Goal: Transaction & Acquisition: Purchase product/service

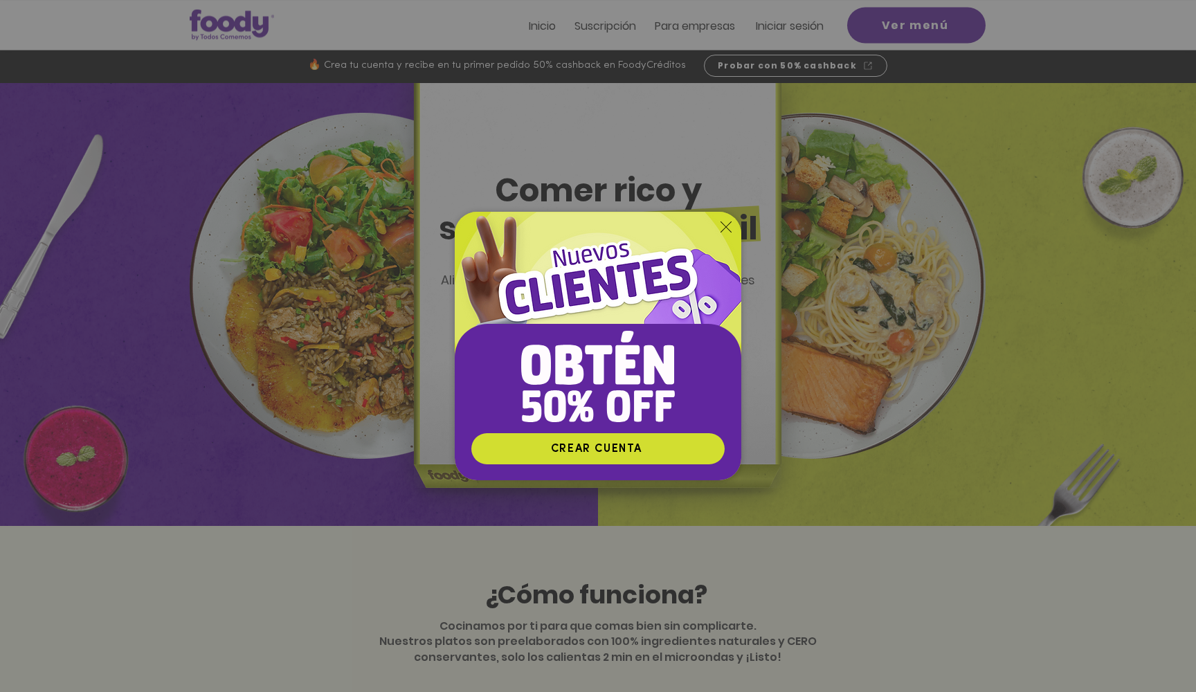
click at [717, 224] on img "Nuevos suscriptores 50% off" at bounding box center [598, 322] width 287 height 221
click at [730, 224] on icon "Volver al sitio" at bounding box center [726, 226] width 11 height 11
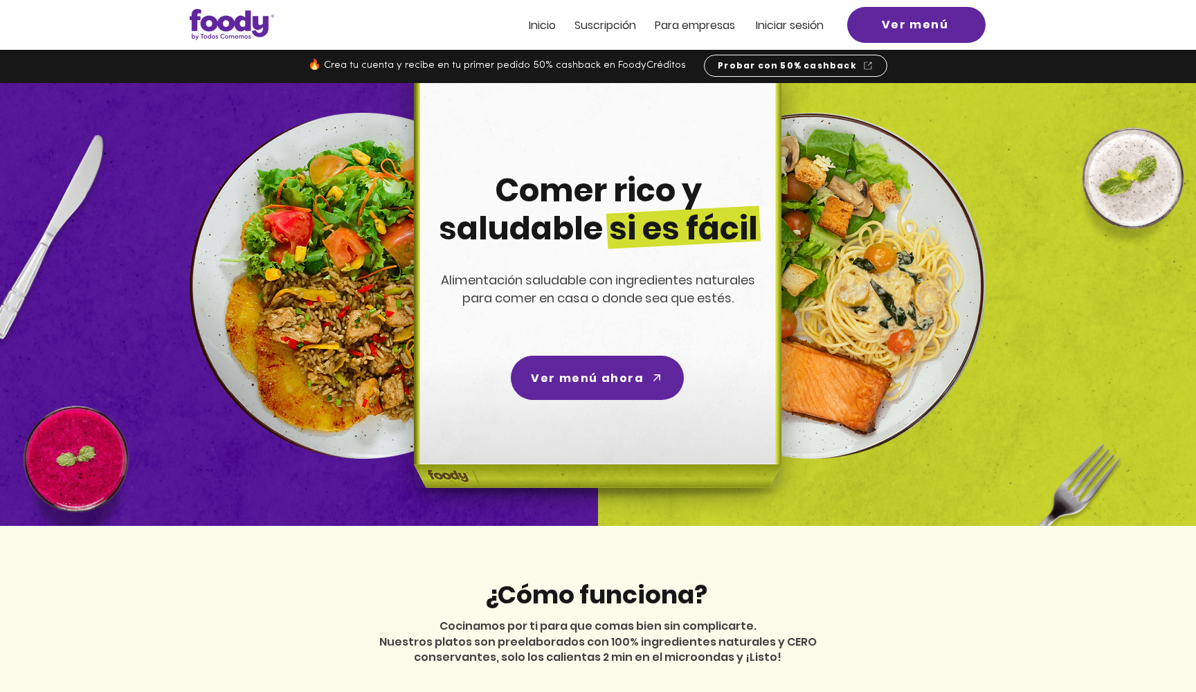
click at [770, 29] on span "Iniciar sesión" at bounding box center [790, 25] width 68 height 16
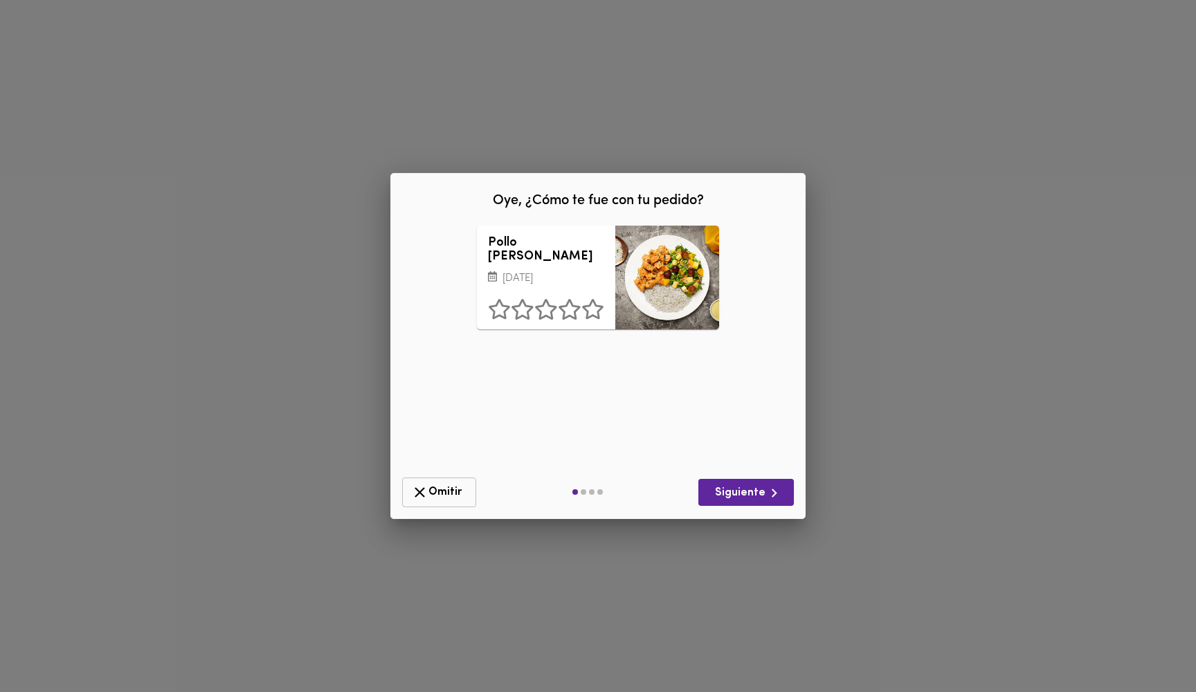
click at [444, 496] on span "Omitir" at bounding box center [439, 492] width 56 height 17
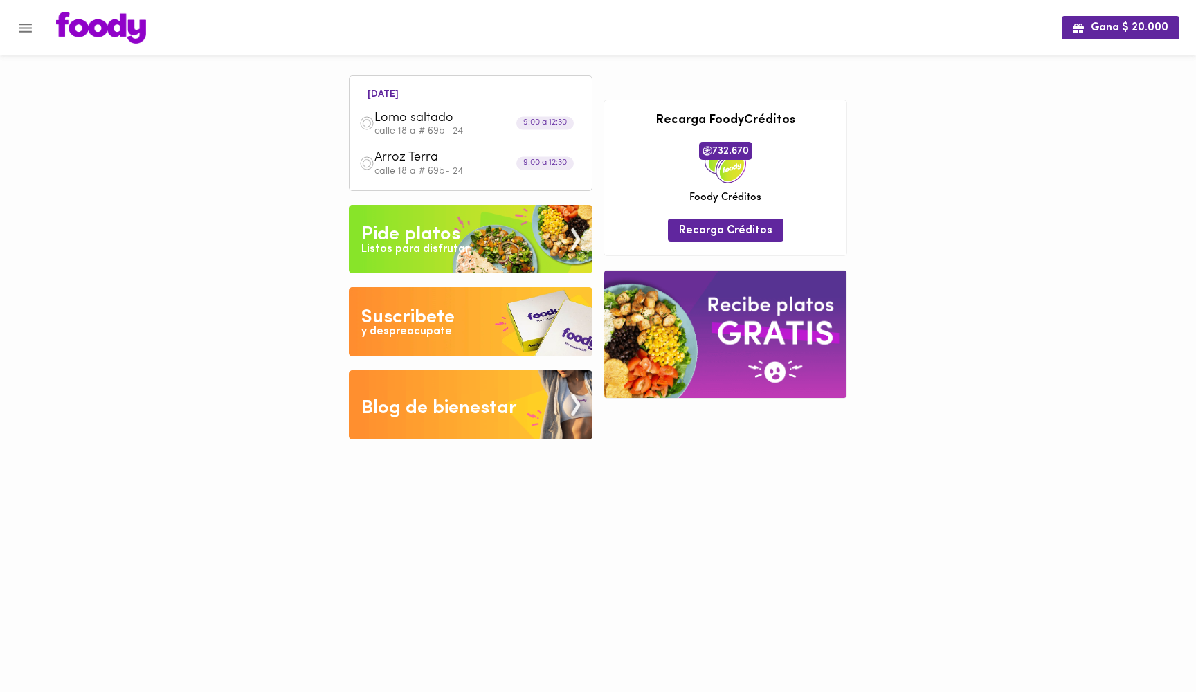
click at [488, 234] on img at bounding box center [471, 239] width 244 height 69
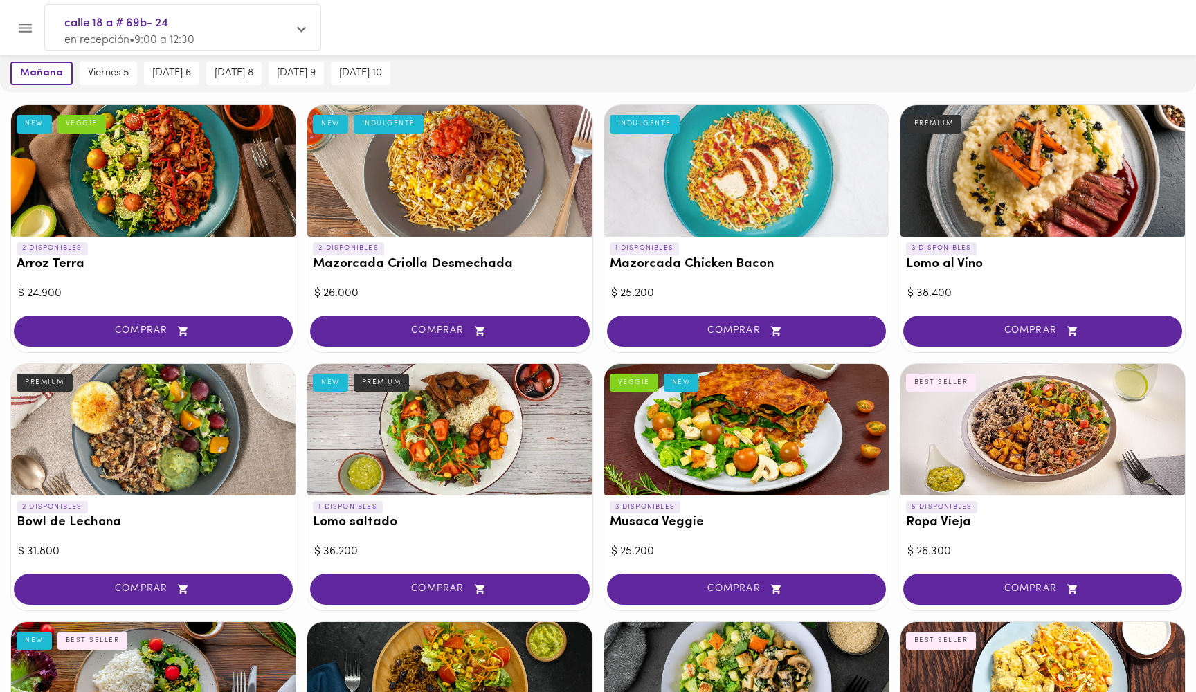
scroll to position [69, 0]
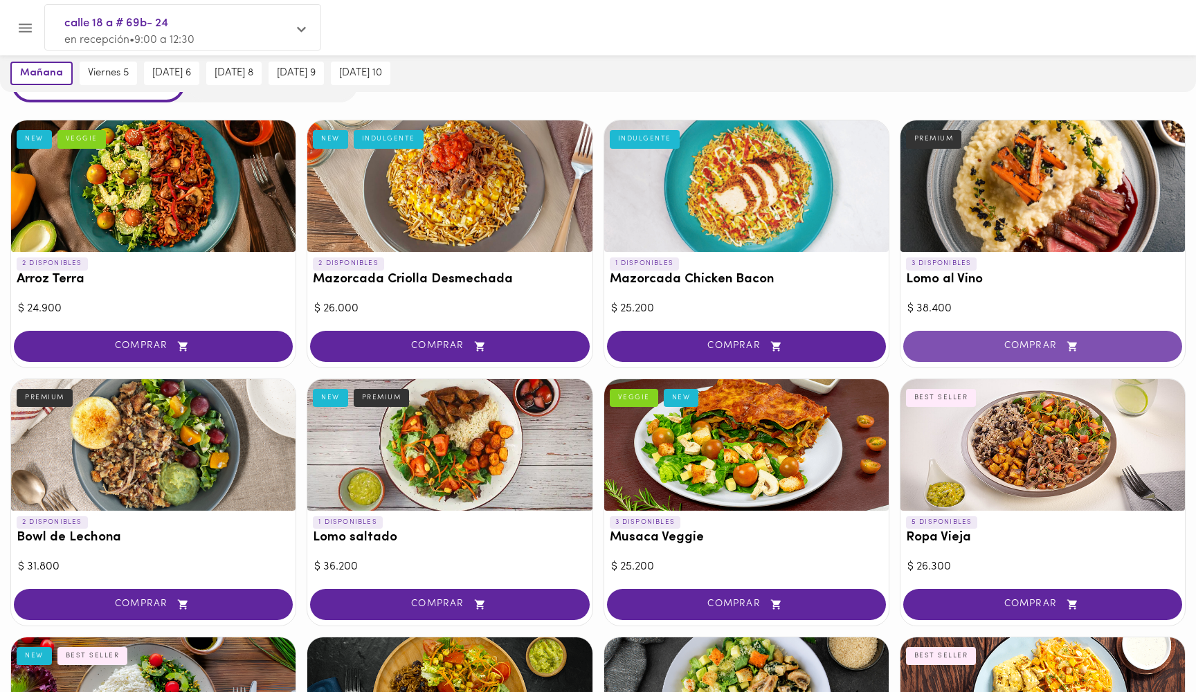
click at [1040, 341] on span "COMPRAR" at bounding box center [1043, 347] width 244 height 12
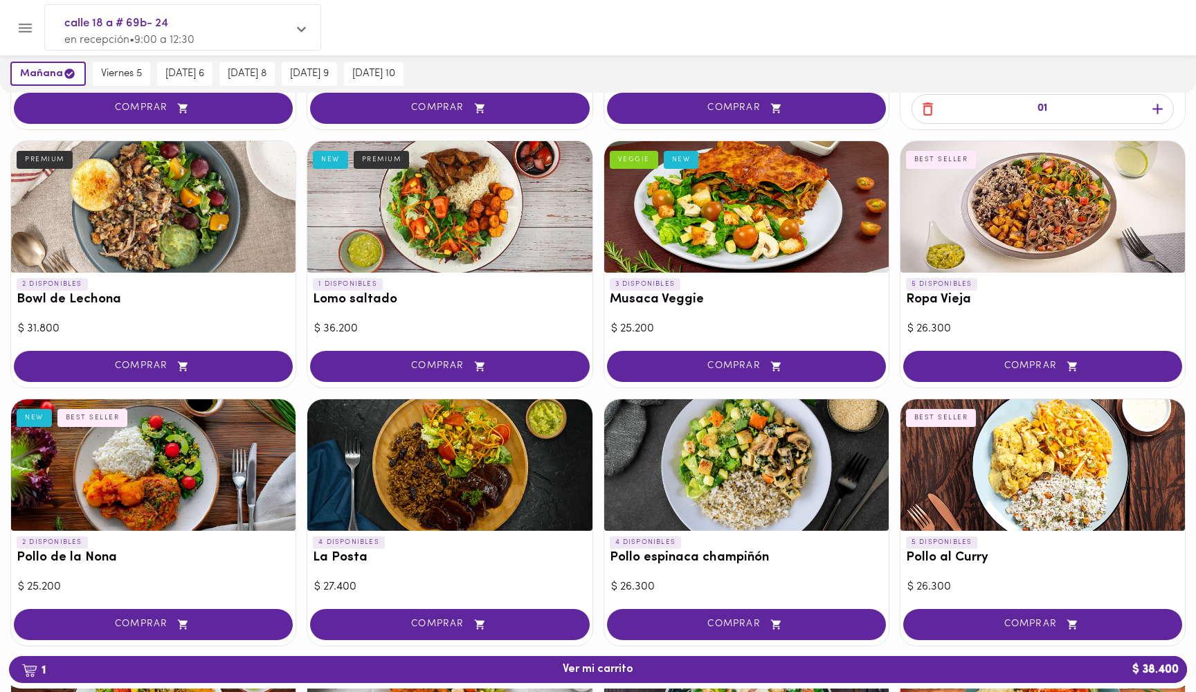
scroll to position [287, 0]
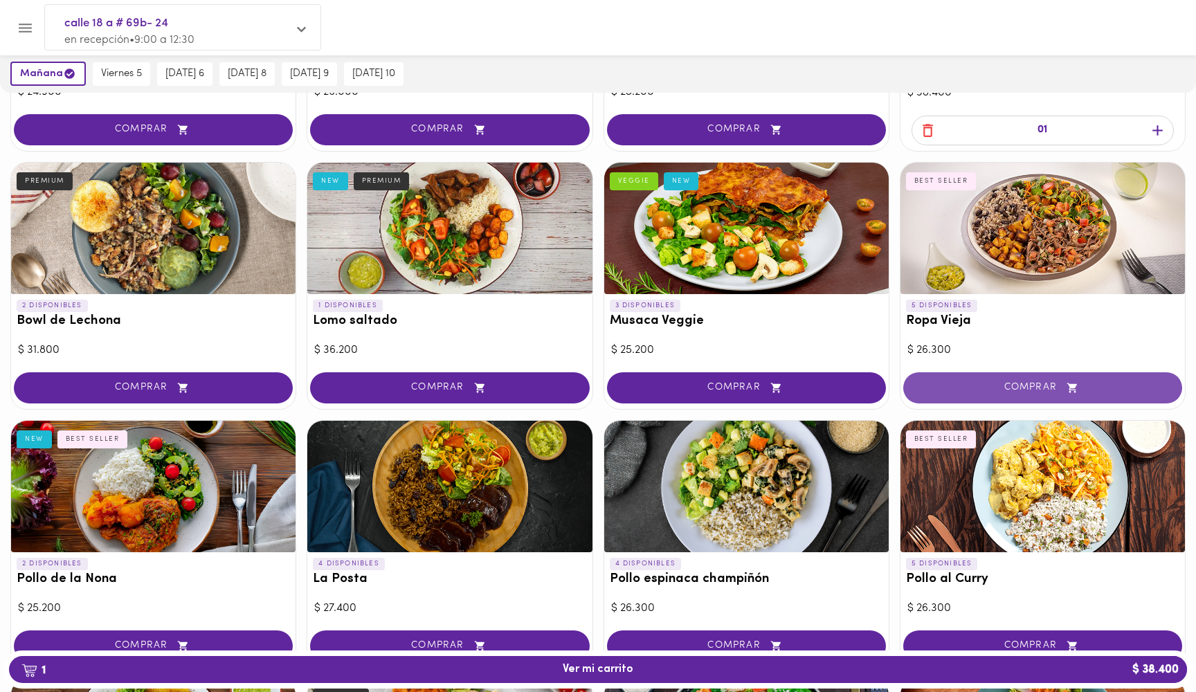
click at [995, 388] on span "COMPRAR" at bounding box center [1043, 388] width 244 height 12
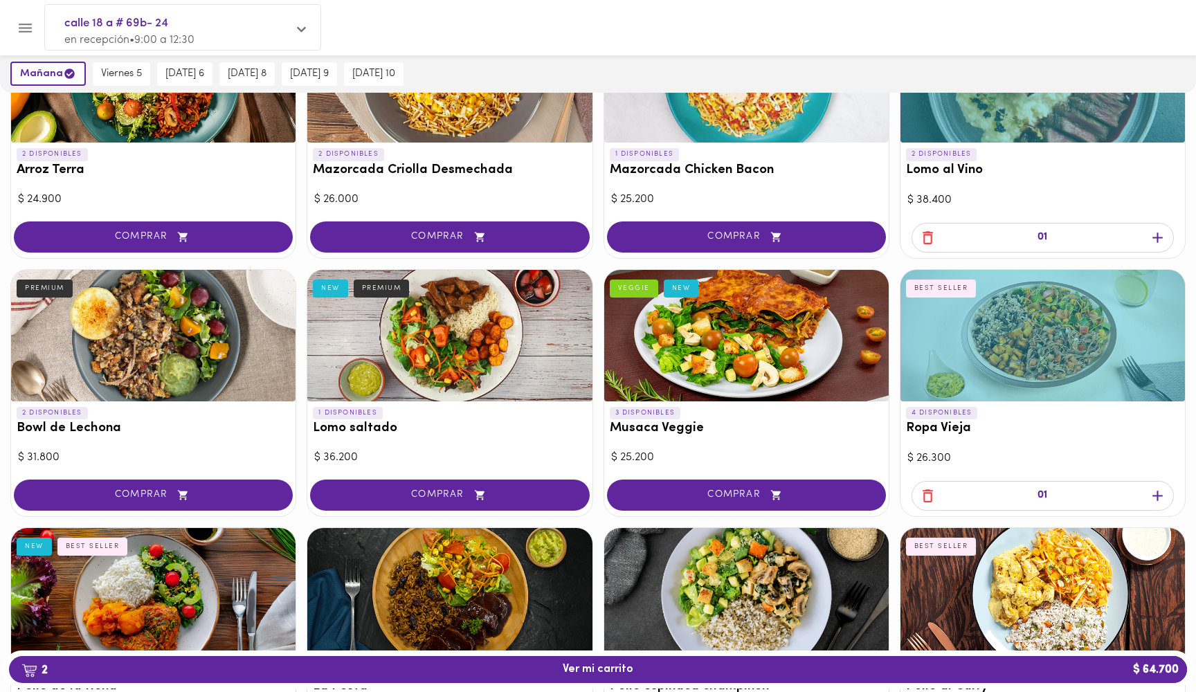
scroll to position [180, 0]
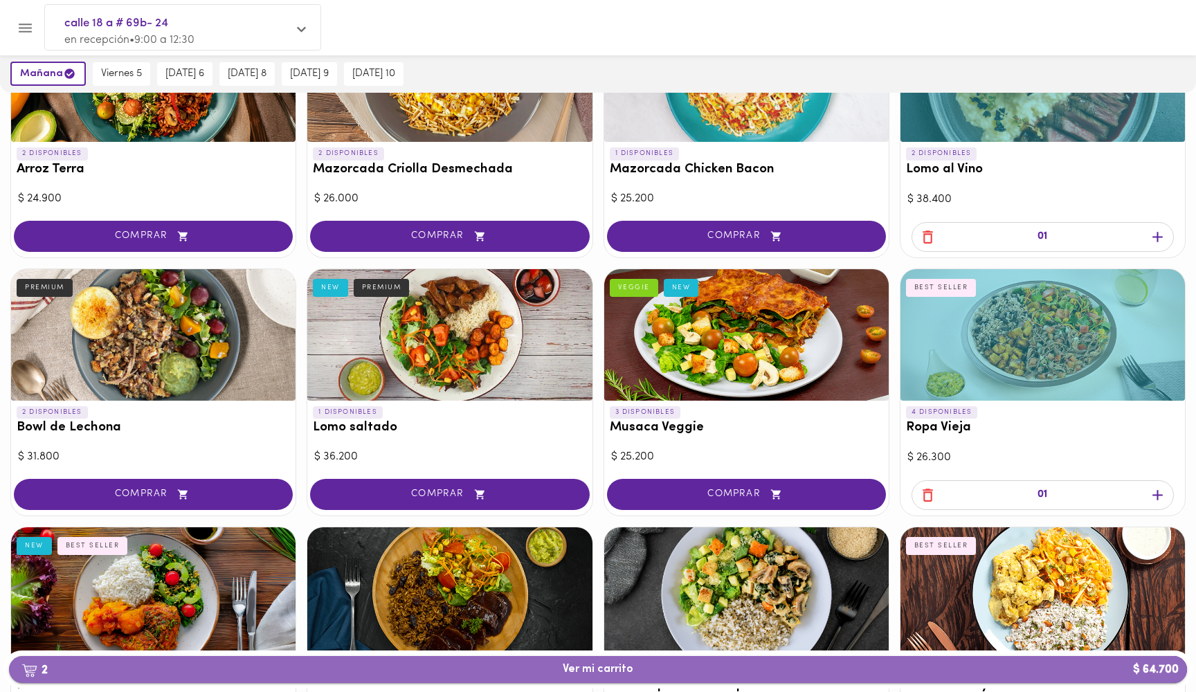
click at [610, 675] on span "2 Ver mi carrito $ 64.700" at bounding box center [598, 669] width 71 height 13
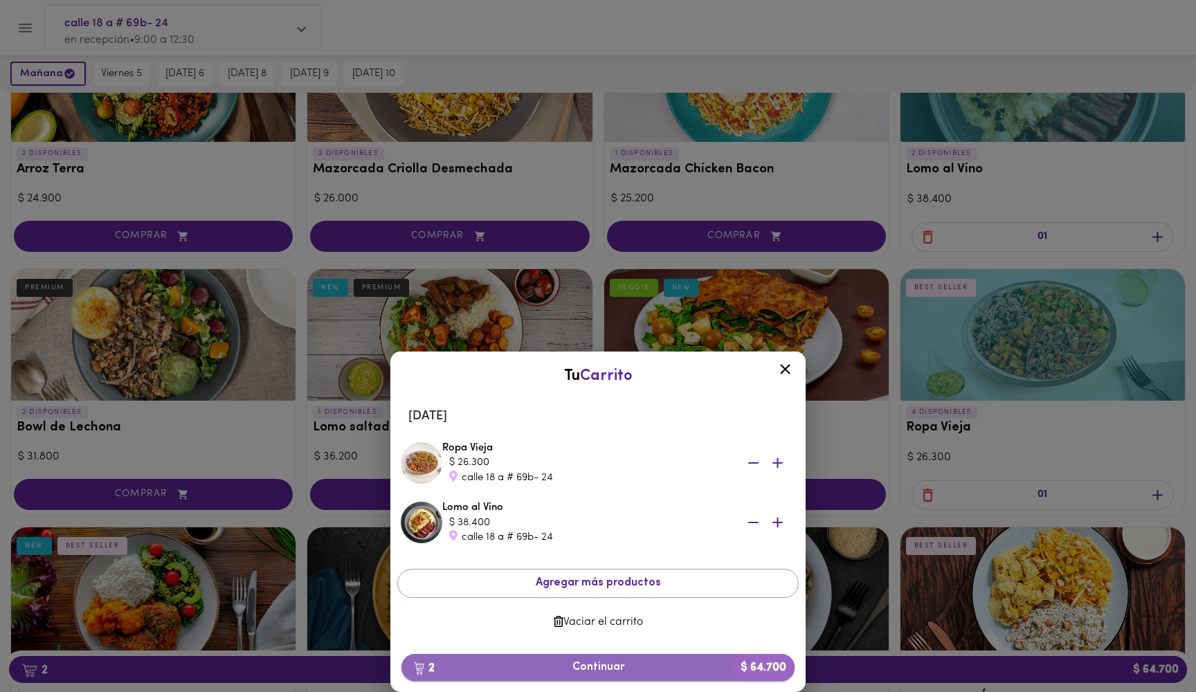
click at [579, 662] on span "2 Continuar $ 64.700" at bounding box center [598, 667] width 371 height 13
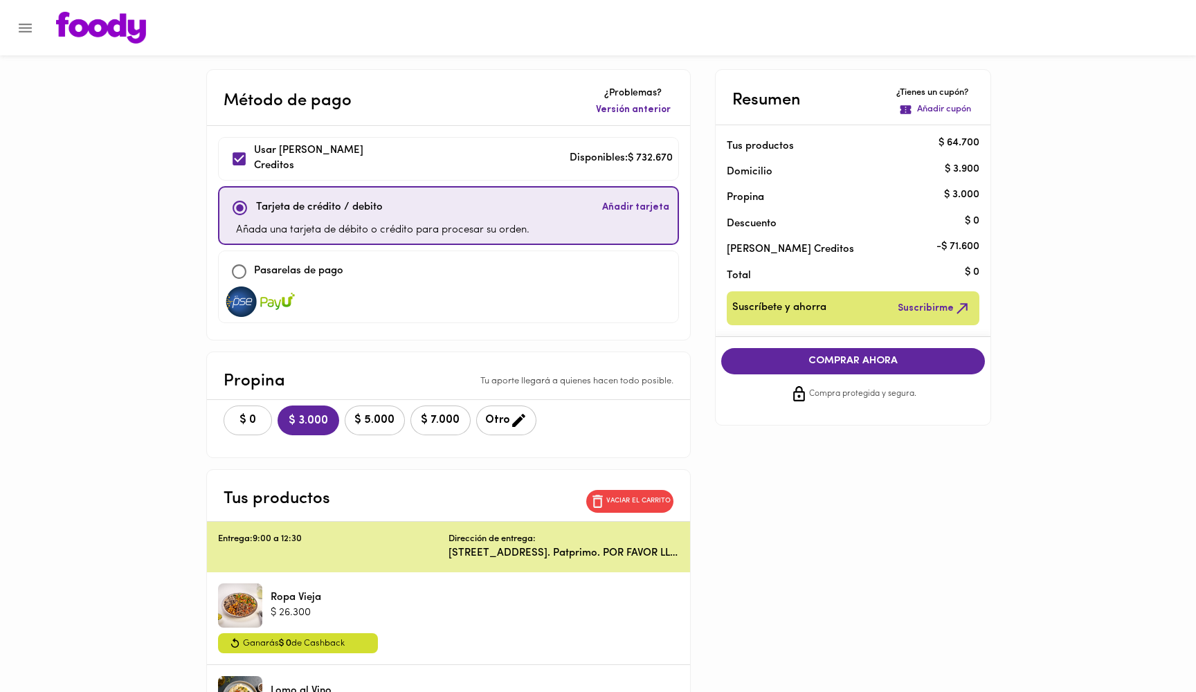
click at [236, 418] on span "$ 0" at bounding box center [248, 420] width 30 height 13
click at [898, 362] on span "COMPRAR AHORA" at bounding box center [853, 361] width 237 height 12
